Goal: Task Accomplishment & Management: Manage account settings

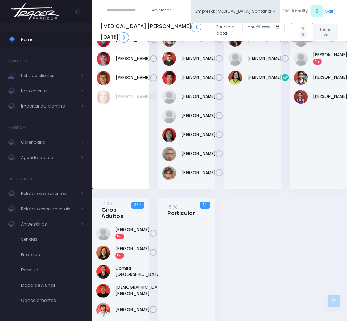
scroll to position [826, 0]
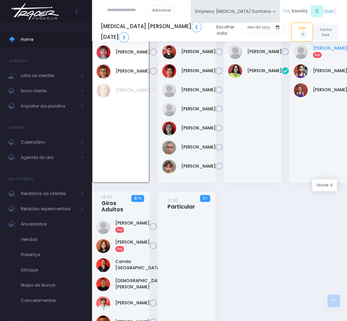
click at [321, 58] on link "Mariane Nogueira Exp" at bounding box center [330, 51] width 34 height 12
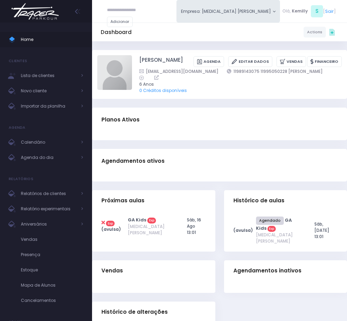
click at [219, 128] on div "Planos Ativos" at bounding box center [219, 120] width 255 height 24
drag, startPoint x: 215, startPoint y: 78, endPoint x: 276, endPoint y: 81, distance: 61.1
click at [276, 81] on div "mayaaranog.rad@gmail.com 11989143075 11995050228 marlene" at bounding box center [236, 75] width 194 height 14
copy link "11989143075 11995050228"
drag, startPoint x: 271, startPoint y: 111, endPoint x: 281, endPoint y: 80, distance: 32.2
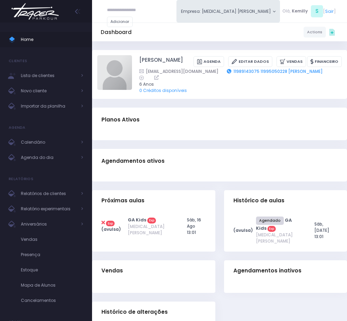
click at [273, 110] on div "Planos Ativos" at bounding box center [219, 120] width 255 height 24
drag, startPoint x: 215, startPoint y: 76, endPoint x: 277, endPoint y: 77, distance: 62.1
click at [277, 77] on div "mayaaranog.rad@gmail.com 11989143075 11995050228 marlene" at bounding box center [236, 75] width 194 height 14
copy link "11989143075 11995050228"
click at [48, 155] on span "Agenda do dia" at bounding box center [49, 157] width 56 height 9
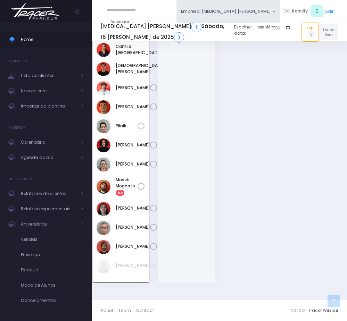
scroll to position [1088, 0]
click at [123, 18] on link "Ana Paula Lima Exp" at bounding box center [133, 11] width 34 height 12
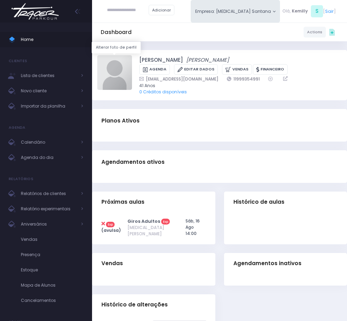
click at [114, 73] on img at bounding box center [114, 72] width 35 height 35
click at [132, 55] on input "file" at bounding box center [132, 55] width 0 height 0
type input "**********"
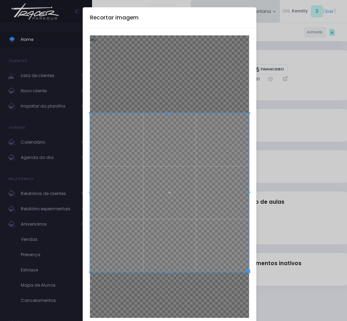
click at [160, 289] on div at bounding box center [169, 176] width 159 height 282
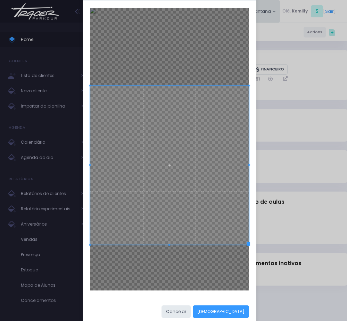
scroll to position [40, 0]
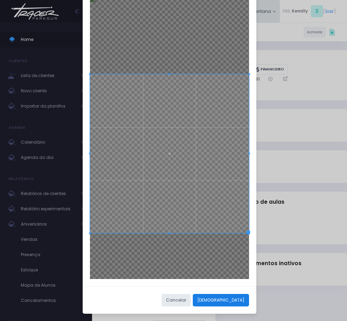
click at [233, 299] on button "[DEMOGRAPHIC_DATA]" at bounding box center [221, 300] width 56 height 12
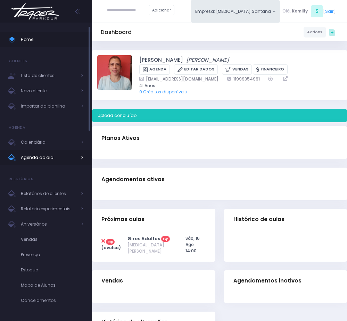
click at [32, 157] on span "Agenda do dia" at bounding box center [49, 157] width 56 height 9
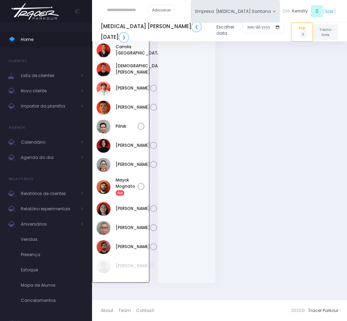
scroll to position [1140, 0]
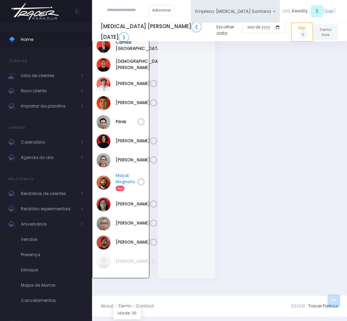
click at [125, 191] on link "Mayck Mognato Exp" at bounding box center [127, 181] width 22 height 19
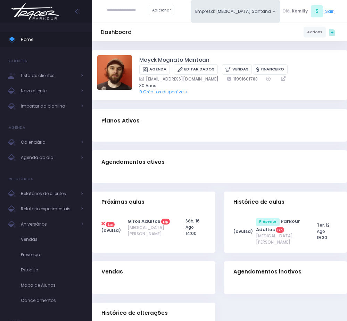
click at [102, 222] on icon at bounding box center [102, 223] width 3 height 5
type input "**********"
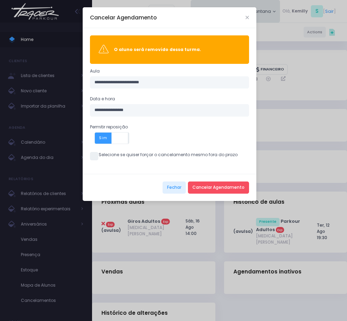
click at [103, 144] on span "Sim" at bounding box center [103, 138] width 17 height 11
click at [204, 188] on button "Cancelar Agendamento" at bounding box center [218, 187] width 61 height 12
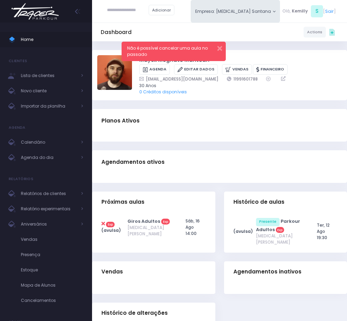
click at [102, 223] on icon at bounding box center [102, 223] width 3 height 5
type input "**********"
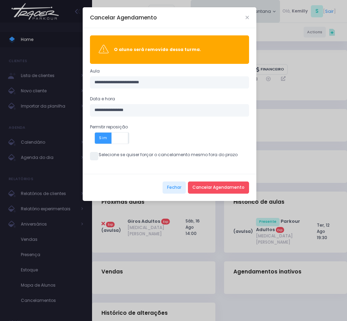
click at [104, 136] on span "Sim" at bounding box center [103, 138] width 17 height 11
click at [94, 158] on span at bounding box center [94, 156] width 8 height 8
click at [218, 191] on button "Cancelar Agendamento" at bounding box center [218, 187] width 61 height 12
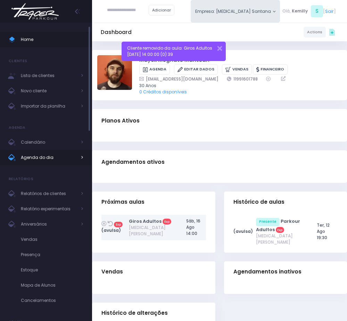
click at [52, 159] on span "Agenda do dia" at bounding box center [49, 157] width 56 height 9
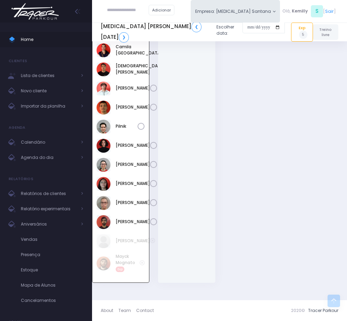
scroll to position [1036, 0]
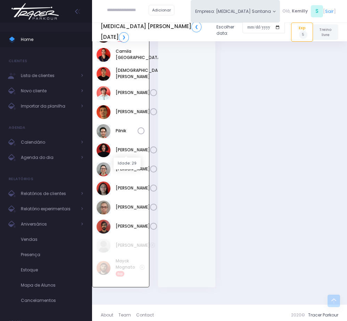
click at [124, 41] on span "Exp" at bounding box center [120, 39] width 9 height 6
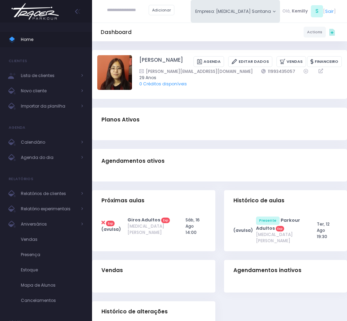
click at [102, 224] on icon at bounding box center [102, 222] width 3 height 5
type input "**********"
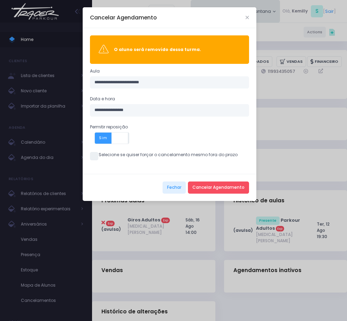
click at [98, 151] on div "**********" at bounding box center [170, 100] width 174 height 145
click at [103, 138] on span "Sim" at bounding box center [103, 138] width 17 height 11
click at [95, 154] on span at bounding box center [94, 156] width 8 height 8
click at [200, 185] on button "Cancelar Agendamento" at bounding box center [218, 187] width 61 height 12
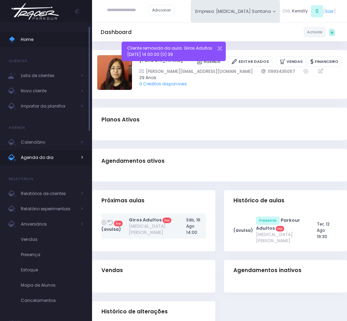
click at [34, 157] on span "Agenda do dia" at bounding box center [49, 157] width 56 height 9
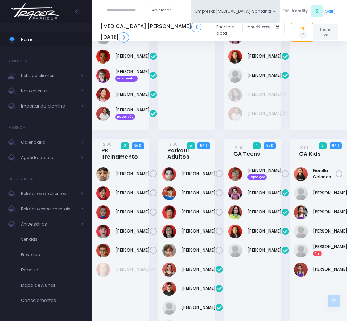
scroll to position [567, 0]
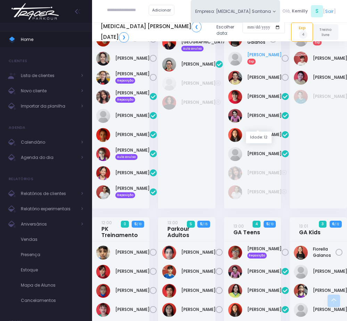
click at [262, 64] on link "Isadora Rodrigues Exp" at bounding box center [264, 58] width 34 height 12
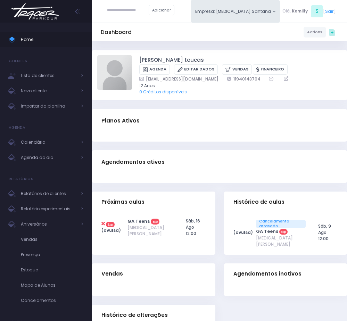
click at [102, 225] on icon at bounding box center [102, 223] width 3 height 5
type input "**********"
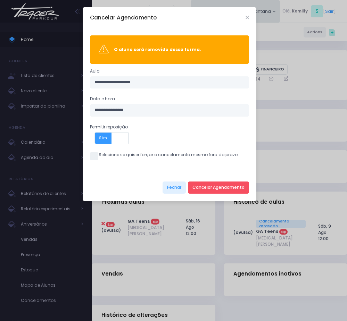
click at [95, 156] on span at bounding box center [94, 156] width 8 height 8
click at [106, 138] on span "Sim" at bounding box center [103, 138] width 17 height 11
click at [201, 185] on button "Cancelar Agendamento" at bounding box center [218, 187] width 61 height 12
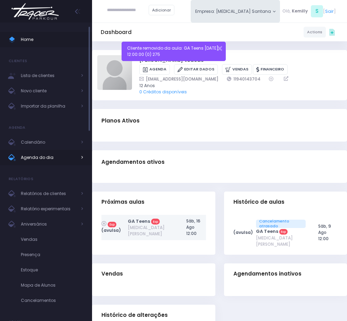
click at [36, 160] on span "Agenda do dia" at bounding box center [49, 157] width 56 height 9
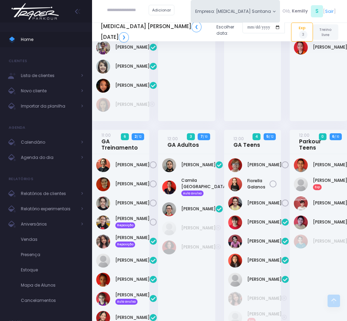
scroll to position [411, 0]
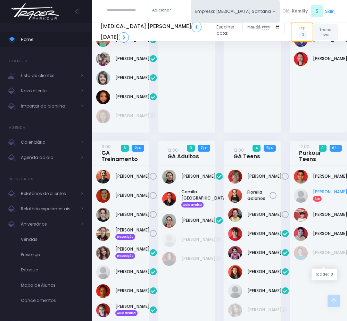
click at [326, 201] on link "[PERSON_NAME] Exp" at bounding box center [330, 195] width 34 height 12
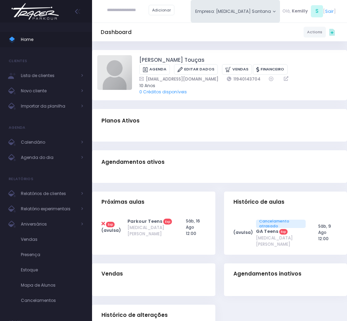
click at [103, 221] on icon at bounding box center [102, 223] width 3 height 5
type input "**********"
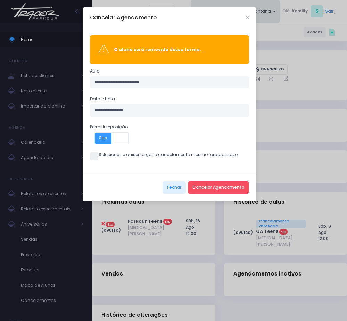
click at [96, 159] on span at bounding box center [94, 156] width 8 height 8
click at [124, 141] on span at bounding box center [119, 138] width 16 height 11
click at [225, 189] on button "Cancelar Agendamento" at bounding box center [218, 187] width 61 height 12
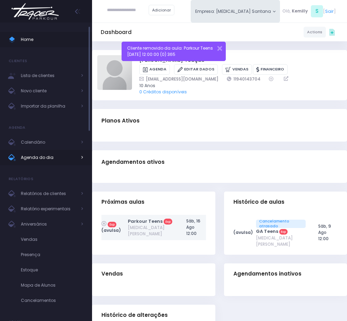
click at [50, 160] on span "Agenda do dia" at bounding box center [49, 157] width 56 height 9
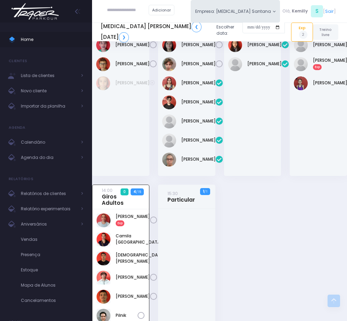
scroll to position [833, 0]
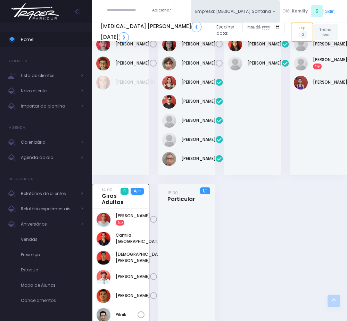
drag, startPoint x: 310, startPoint y: 178, endPoint x: 323, endPoint y: 176, distance: 12.7
click at [310, 70] on div "Mariane Nogueira Exp" at bounding box center [318, 64] width 49 height 14
click at [323, 69] on link "Mariane Nogueira Exp" at bounding box center [330, 63] width 34 height 12
